Goal: Task Accomplishment & Management: Use online tool/utility

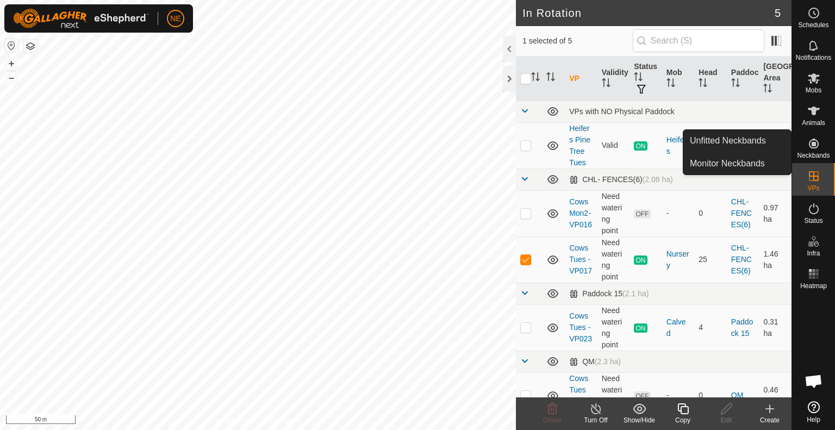
click at [678, 417] on div "Copy" at bounding box center [682, 420] width 43 height 10
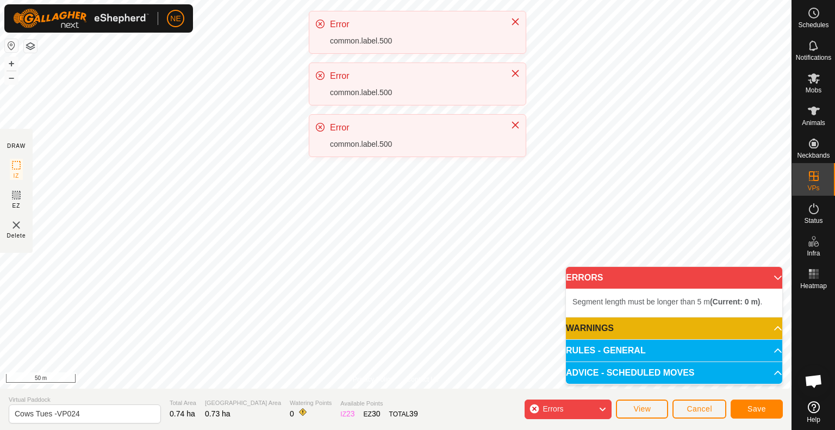
click at [322, 213] on div "NE Schedules Notifications Mobs Animals Neckbands VPs Status Infra Heatmap Help…" at bounding box center [417, 215] width 835 height 430
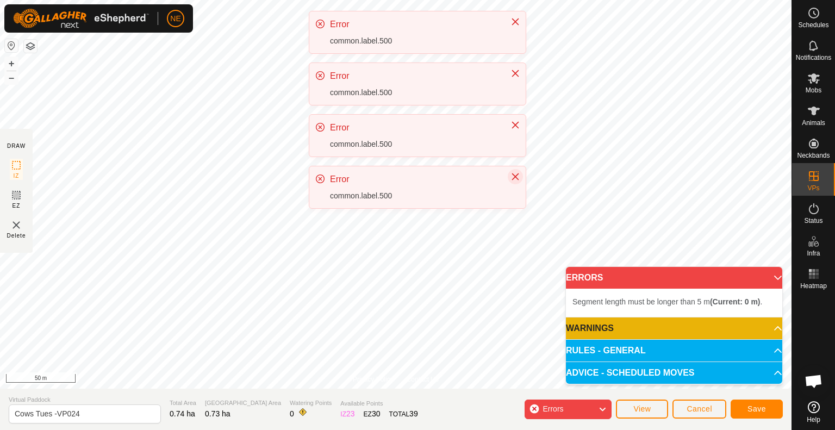
click at [515, 174] on icon "Close" at bounding box center [515, 176] width 9 height 9
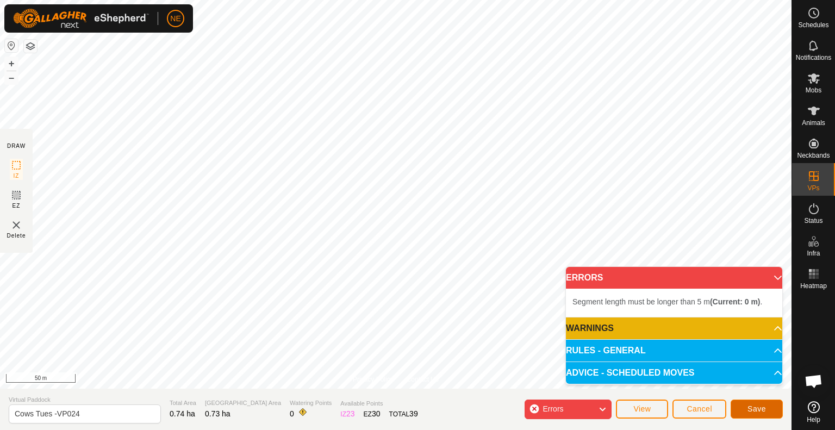
click at [748, 411] on span "Save" at bounding box center [756, 408] width 18 height 9
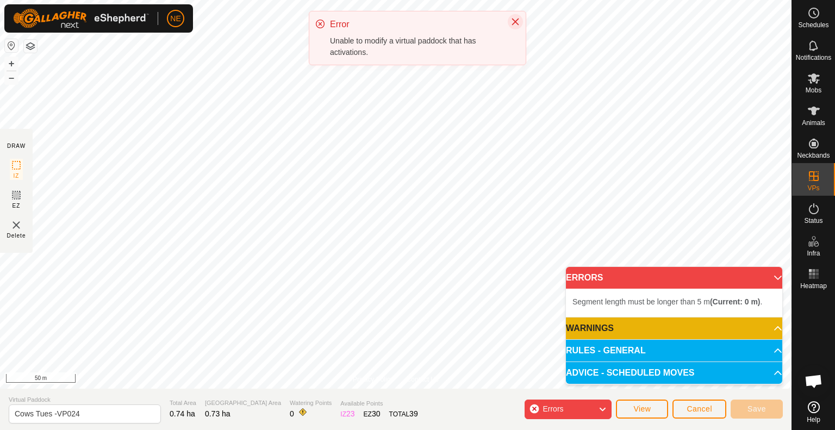
click at [518, 16] on button "Close" at bounding box center [515, 21] width 15 height 15
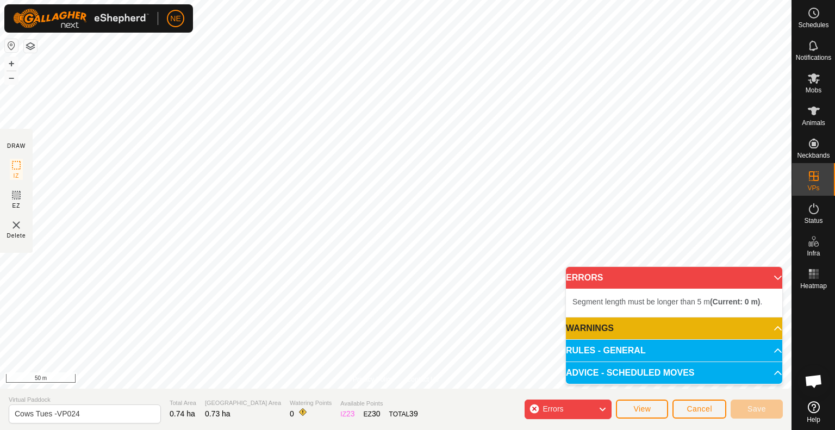
click at [696, 421] on div "Cancel Save" at bounding box center [727, 409] width 110 height 26
click at [696, 419] on div "Cancel Save" at bounding box center [727, 409] width 110 height 26
click at [696, 411] on span "Cancel" at bounding box center [699, 408] width 26 height 9
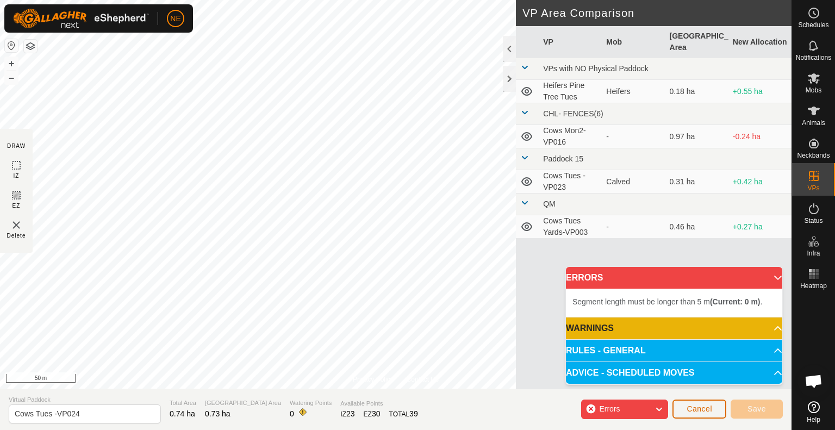
click at [698, 416] on button "Cancel" at bounding box center [699, 408] width 54 height 19
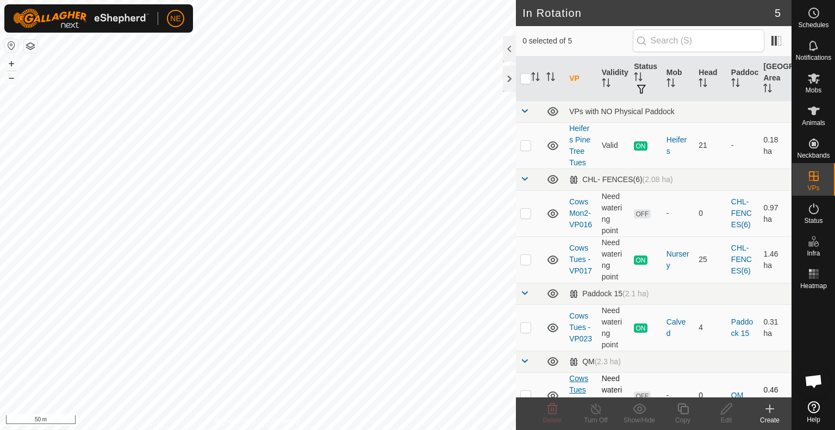
checkbox input "true"
click at [675, 420] on div "Copy" at bounding box center [682, 420] width 43 height 10
checkbox input "true"
click at [681, 417] on div "Copy" at bounding box center [682, 420] width 43 height 10
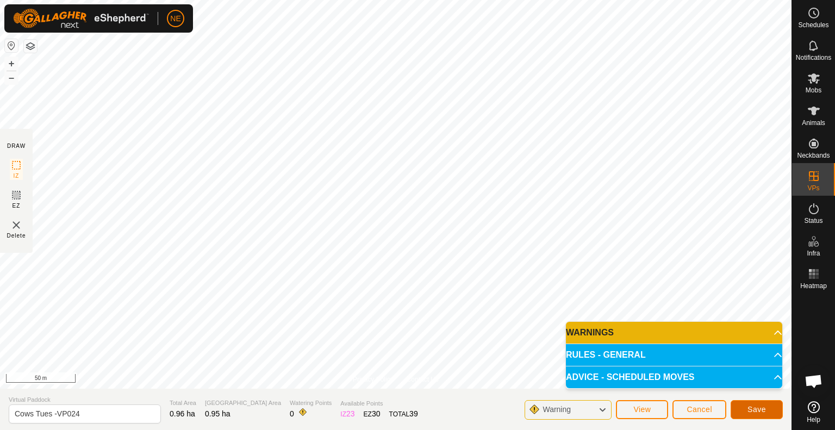
click at [752, 408] on span "Save" at bounding box center [756, 409] width 18 height 9
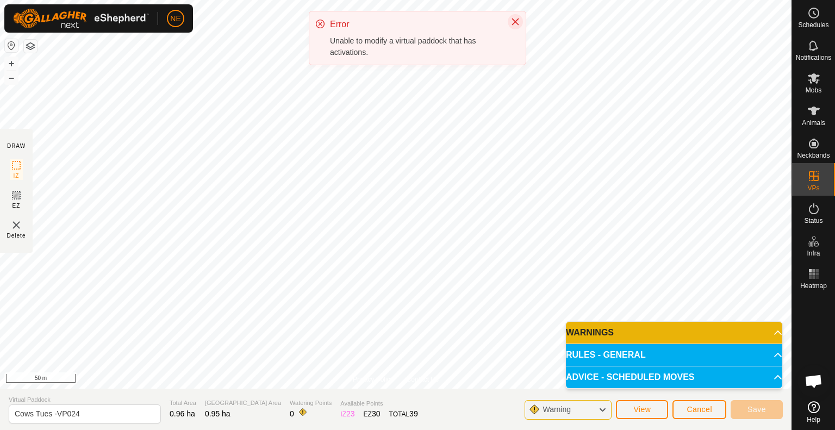
click at [514, 17] on icon "Close" at bounding box center [515, 21] width 9 height 9
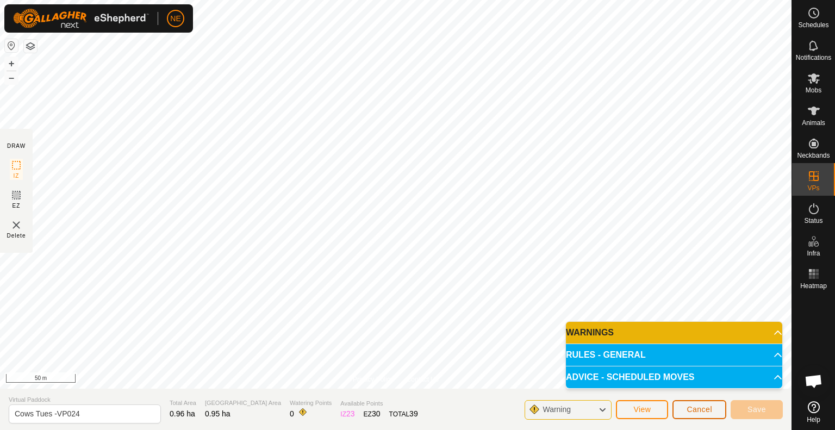
click at [696, 412] on span "Cancel" at bounding box center [699, 409] width 26 height 9
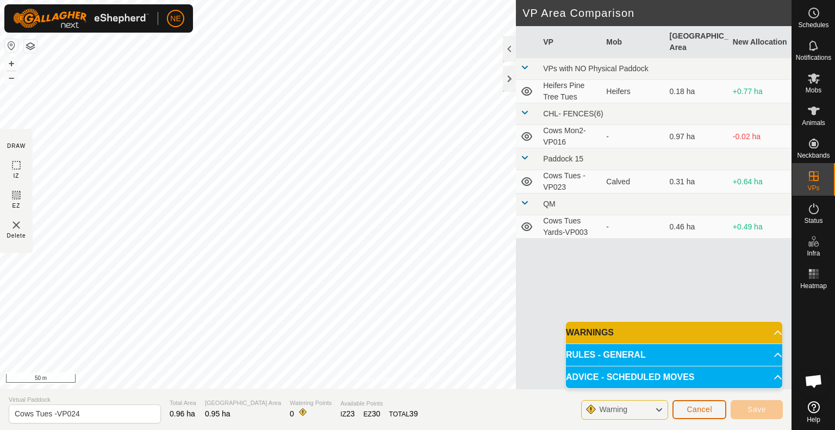
drag, startPoint x: 693, startPoint y: 411, endPoint x: 702, endPoint y: 415, distance: 9.3
click at [702, 415] on button "Cancel" at bounding box center [699, 409] width 54 height 19
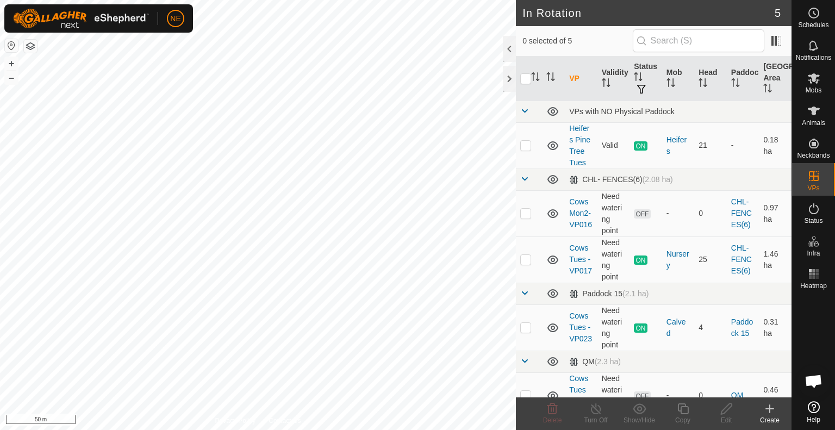
checkbox input "true"
click at [684, 410] on icon at bounding box center [683, 408] width 14 height 13
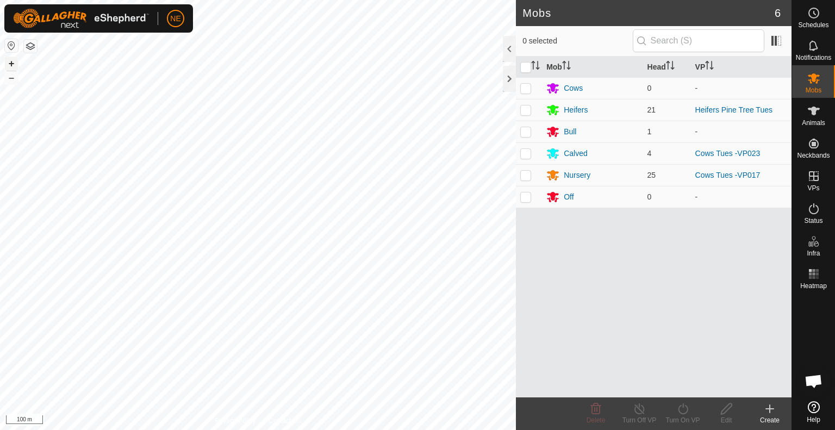
click at [11, 65] on button "+" at bounding box center [11, 63] width 13 height 13
click at [14, 59] on button "+" at bounding box center [11, 63] width 13 height 13
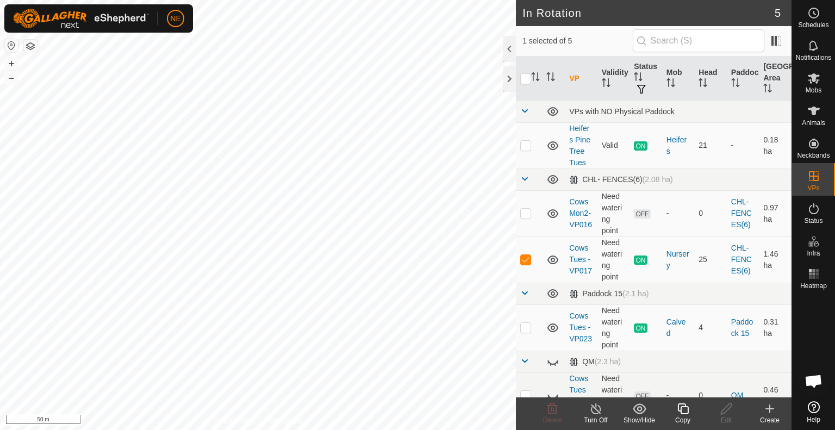
click at [674, 417] on div "Copy" at bounding box center [682, 420] width 43 height 10
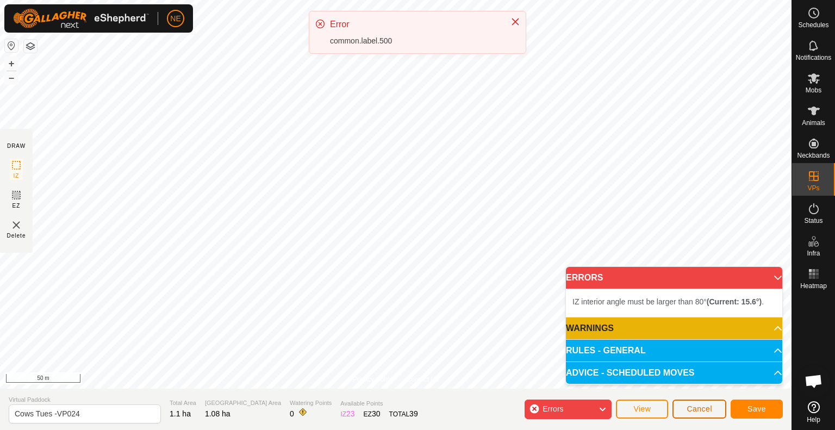
click at [686, 410] on span "Cancel" at bounding box center [699, 408] width 26 height 9
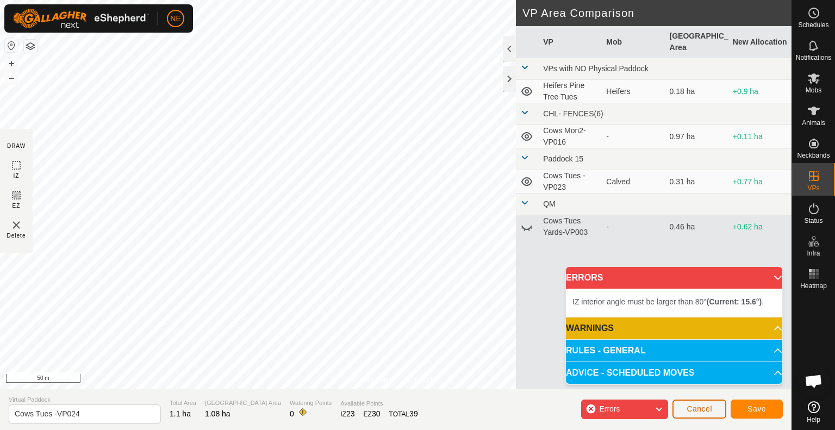
click at [686, 410] on span "Cancel" at bounding box center [699, 408] width 26 height 9
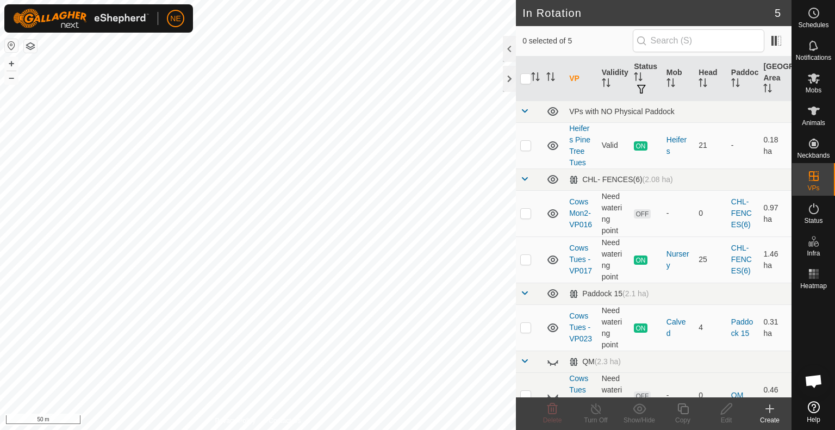
checkbox input "true"
click at [678, 415] on div "Copy" at bounding box center [682, 420] width 43 height 10
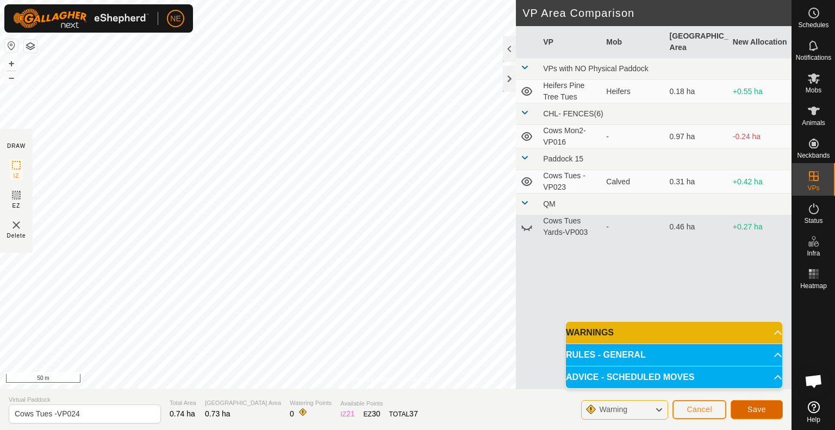
click at [749, 411] on span "Save" at bounding box center [756, 409] width 18 height 9
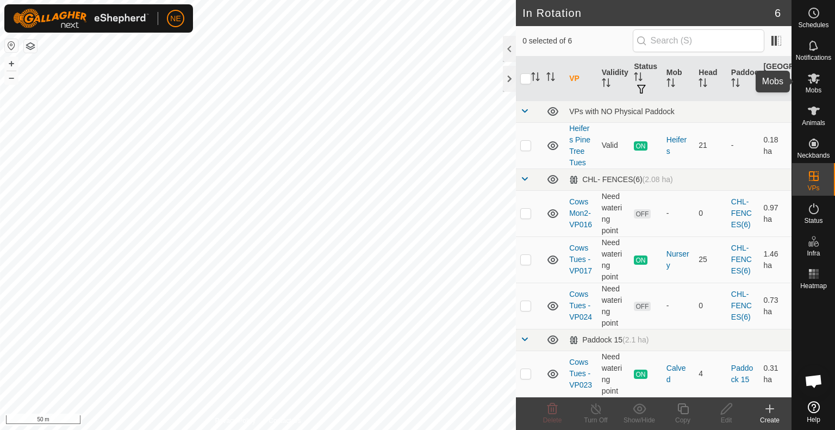
click at [819, 78] on es-mob-svg-icon at bounding box center [814, 78] width 20 height 17
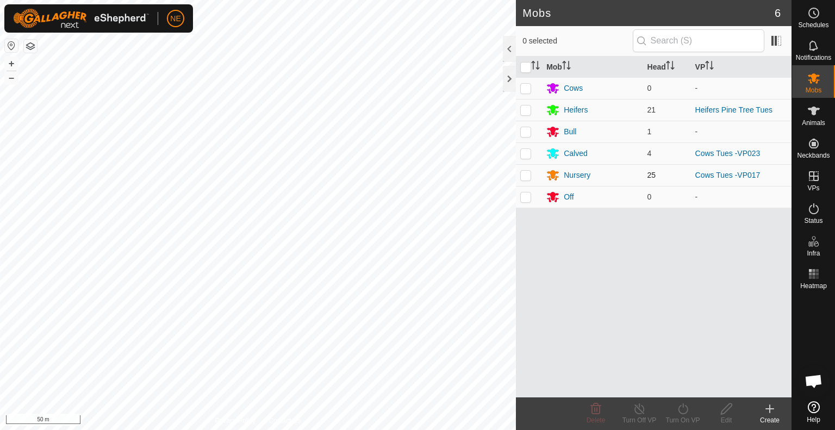
click at [525, 176] on p-checkbox at bounding box center [525, 175] width 11 height 9
checkbox input "true"
click at [685, 414] on icon at bounding box center [683, 408] width 14 height 13
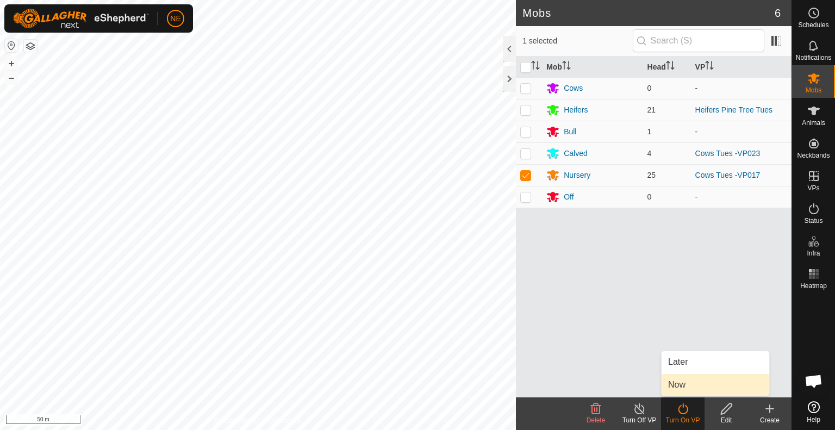
click at [680, 392] on link "Now" at bounding box center [715, 385] width 108 height 22
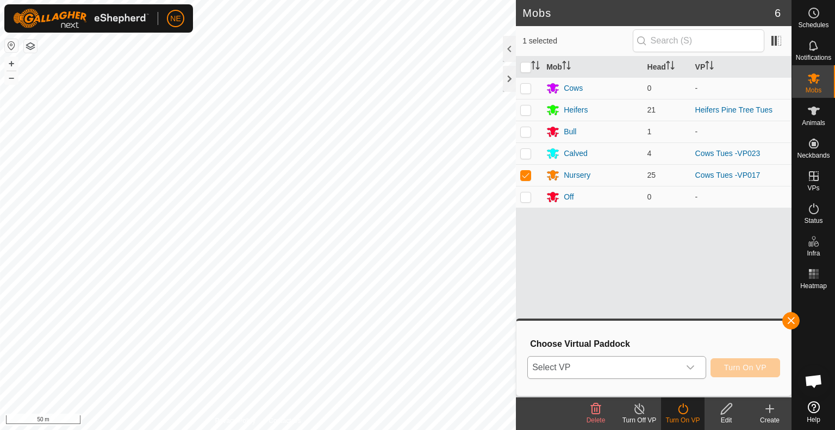
click at [693, 371] on icon "dropdown trigger" at bounding box center [690, 367] width 9 height 9
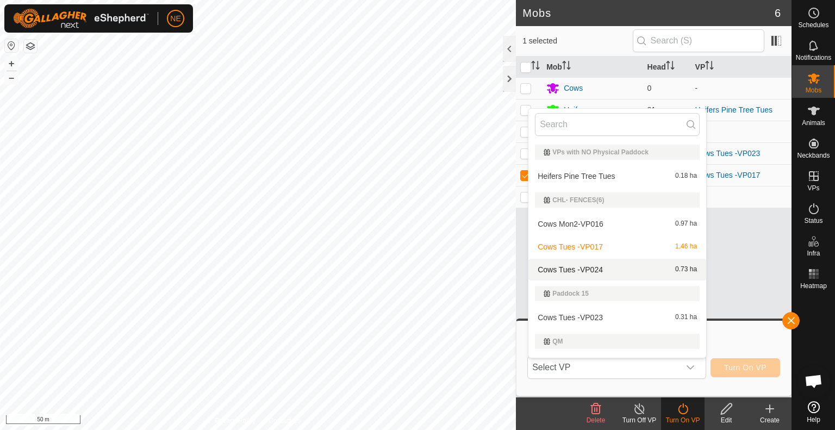
click at [585, 272] on li "Cows Tues -VP024 0.73 ha" at bounding box center [617, 270] width 178 height 22
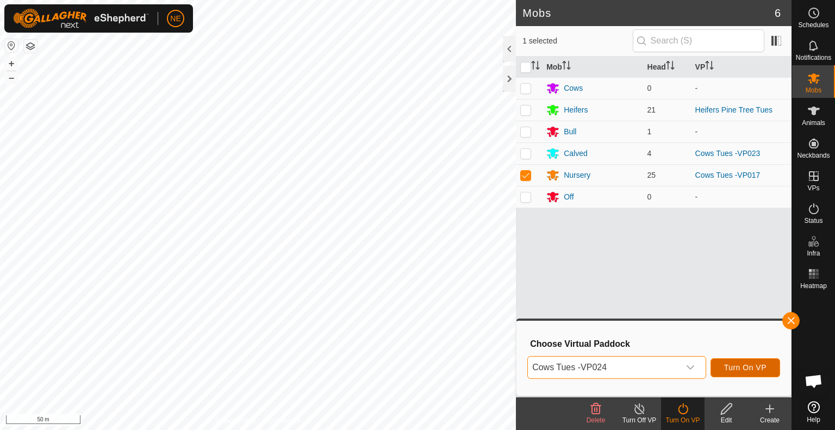
click at [727, 368] on span "Turn On VP" at bounding box center [745, 367] width 42 height 9
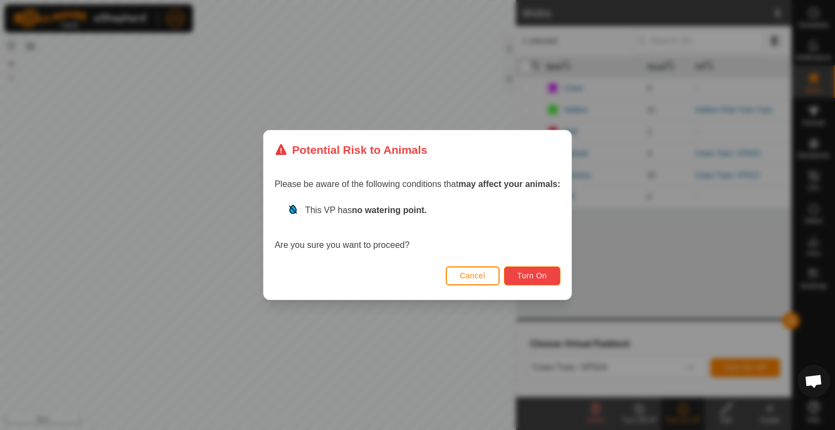
click at [522, 272] on span "Turn On" at bounding box center [531, 275] width 29 height 9
